Goal: Task Accomplishment & Management: Manage account settings

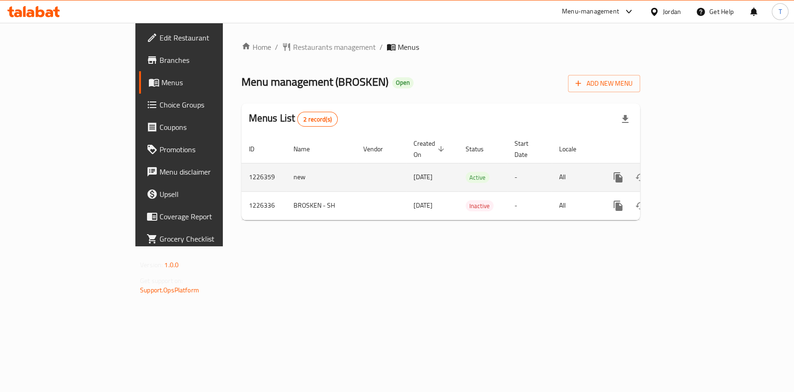
click at [689, 173] on icon "enhanced table" at bounding box center [685, 177] width 8 height 8
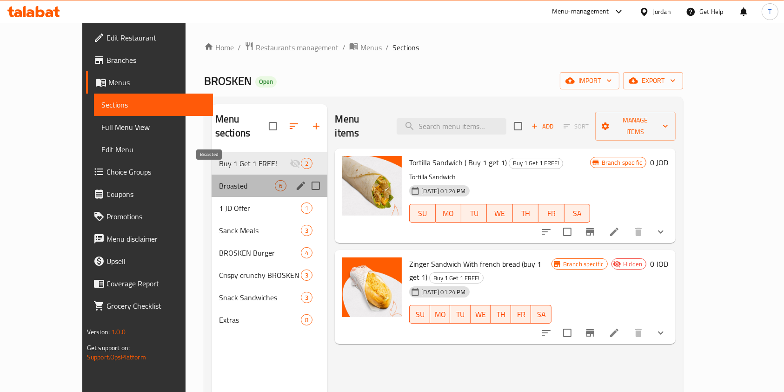
drag, startPoint x: 210, startPoint y: 169, endPoint x: 210, endPoint y: 182, distance: 13.0
click at [219, 180] on span "Broasted" at bounding box center [247, 185] width 56 height 11
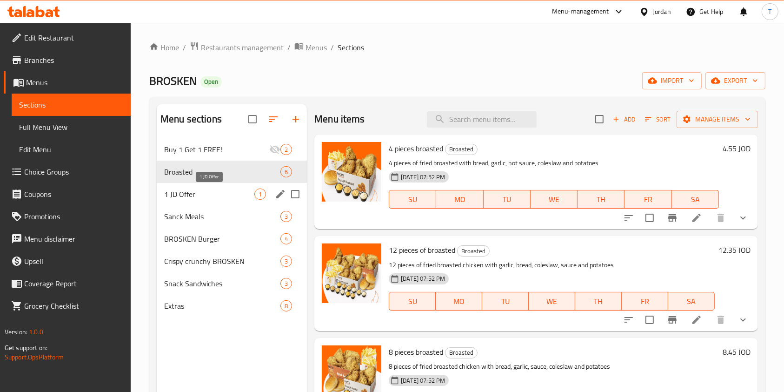
click at [209, 193] on span "1 JD Offer" at bounding box center [209, 193] width 90 height 11
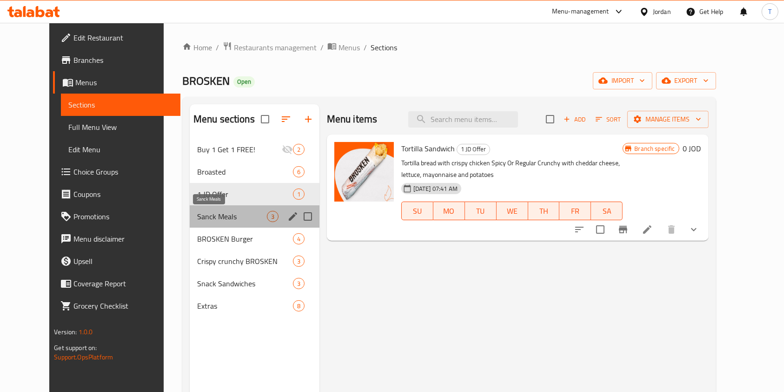
click at [214, 214] on span "Sanck Meals" at bounding box center [232, 216] width 70 height 11
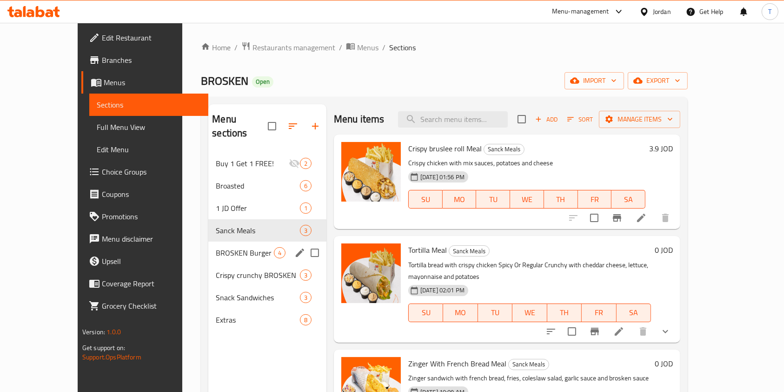
click at [212, 241] on div "BROSKEN Burger 4" at bounding box center [267, 252] width 118 height 22
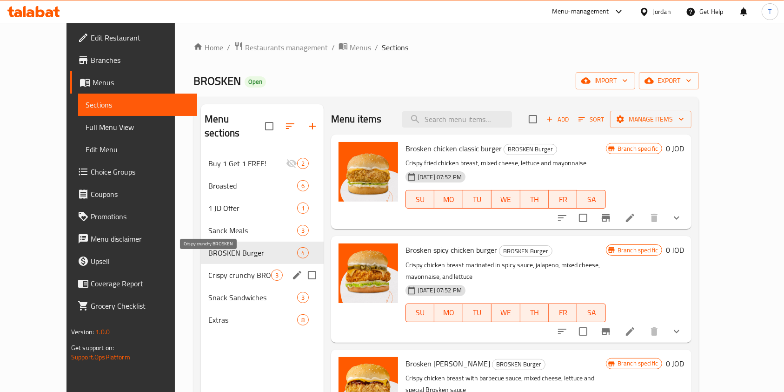
click at [208, 269] on span "Crispy crunchy BROSKEN" at bounding box center [239, 274] width 63 height 11
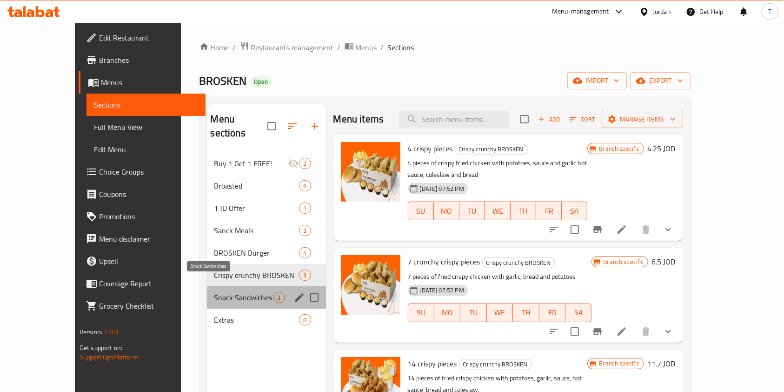
click at [214, 292] on span "Snack Sandwiches" at bounding box center [243, 297] width 59 height 11
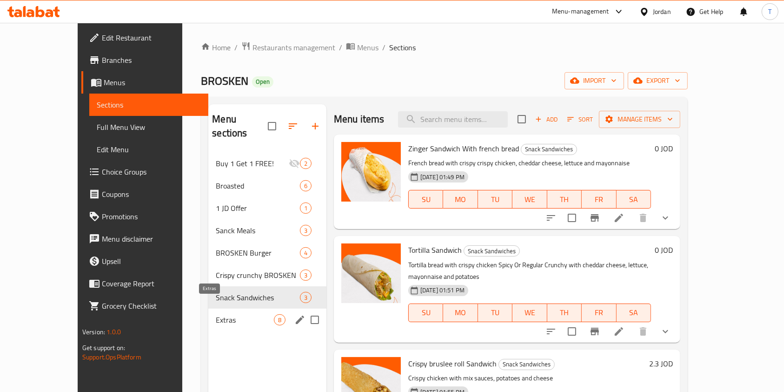
click at [216, 314] on span "Extras" at bounding box center [245, 319] width 58 height 11
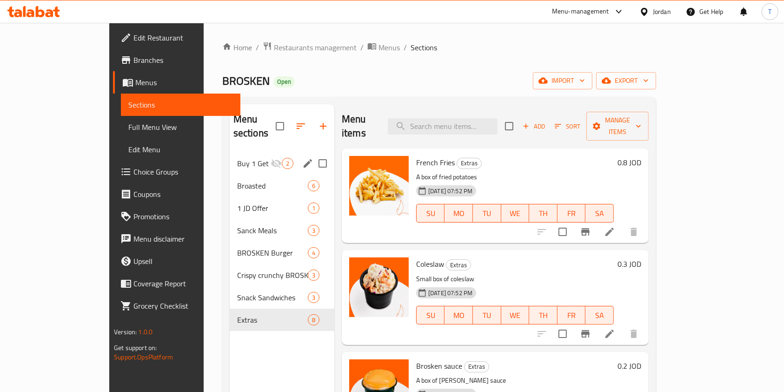
click at [237, 158] on span "Buy 1 Get 1 FREE!" at bounding box center [253, 163] width 33 height 11
